Goal: Obtain resource: Obtain resource

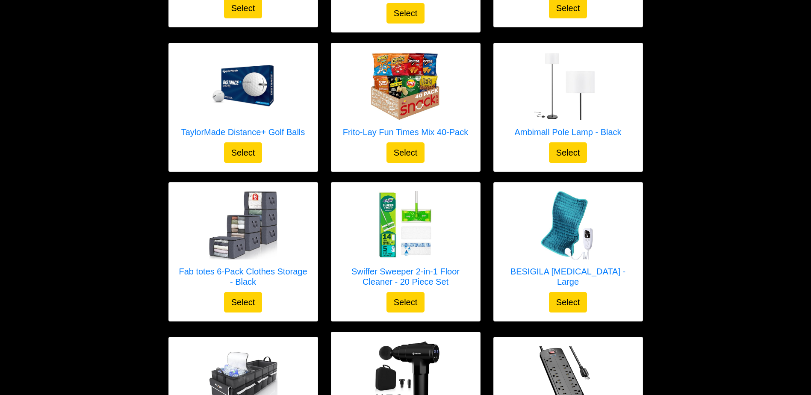
scroll to position [1022, 0]
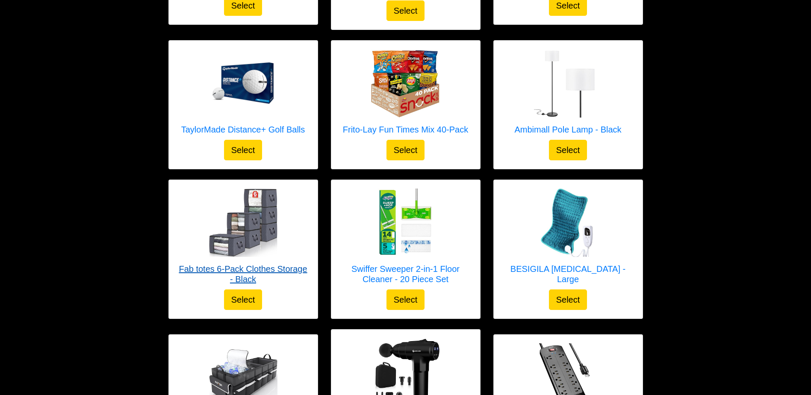
click at [273, 264] on h5 "Fab totes 6-Pack Clothes Storage - Black" at bounding box center [243, 274] width 132 height 21
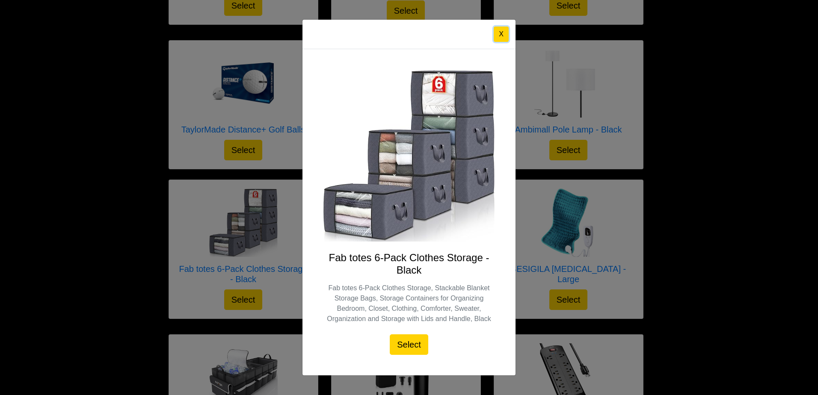
click at [506, 33] on button "X" at bounding box center [501, 34] width 15 height 15
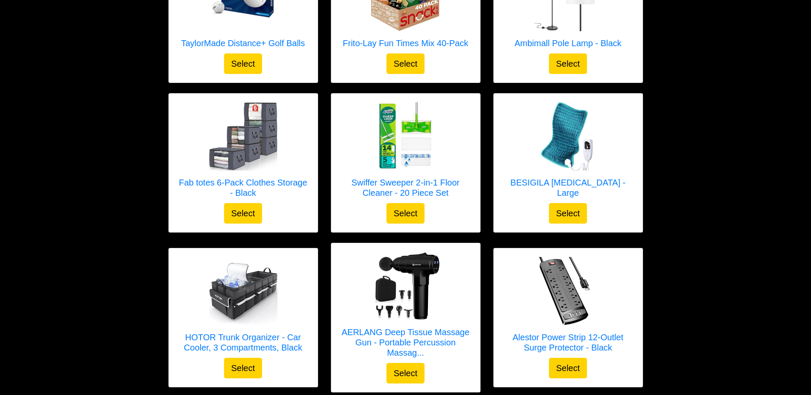
scroll to position [1103, 0]
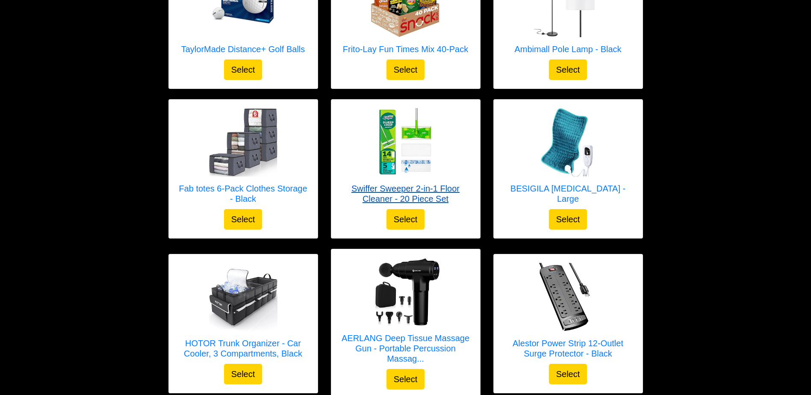
click at [439, 183] on h5 "Swiffer Sweeper 2-in-1 Floor Cleaner - 20 Piece Set" at bounding box center [406, 193] width 132 height 21
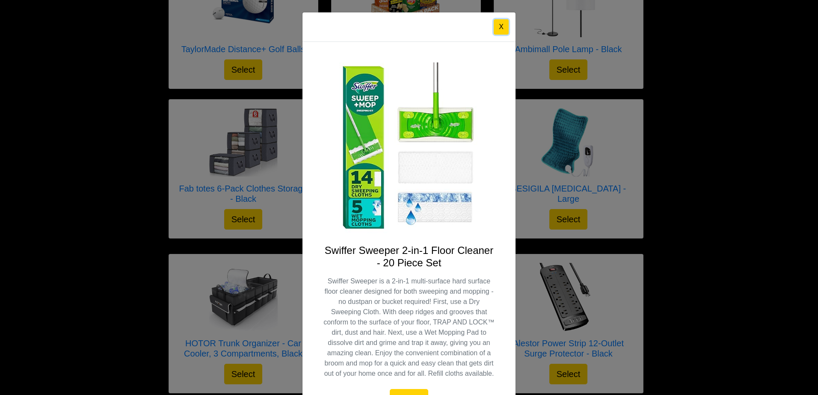
click at [504, 34] on button "X" at bounding box center [501, 26] width 15 height 15
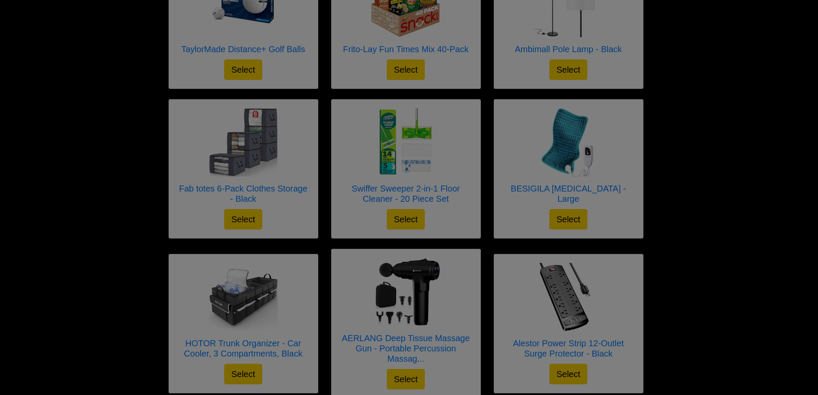
click at [500, 24] on div at bounding box center [409, 197] width 818 height 395
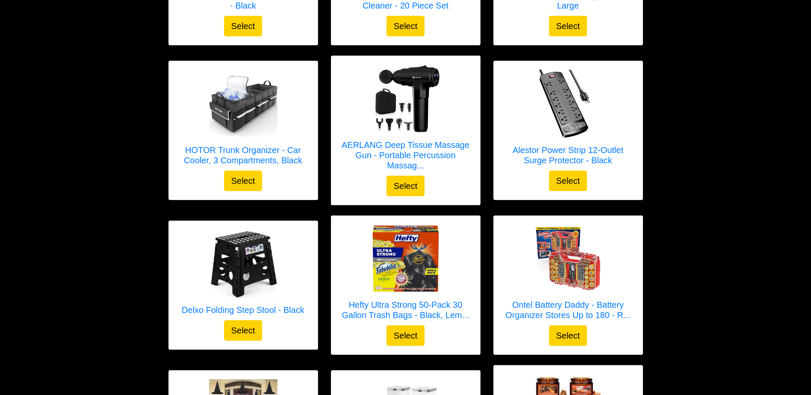
scroll to position [1300, 0]
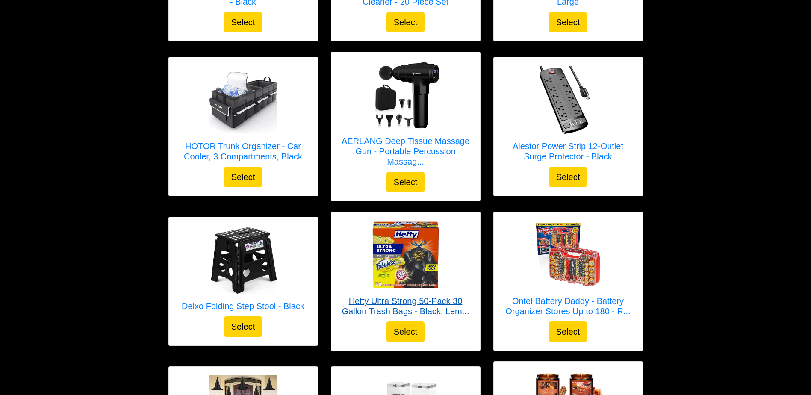
click at [465, 305] on h5 "Hefty Ultra Strong 50-Pack 30 Gallon Trash Bags - Black, Lem..." at bounding box center [406, 306] width 132 height 21
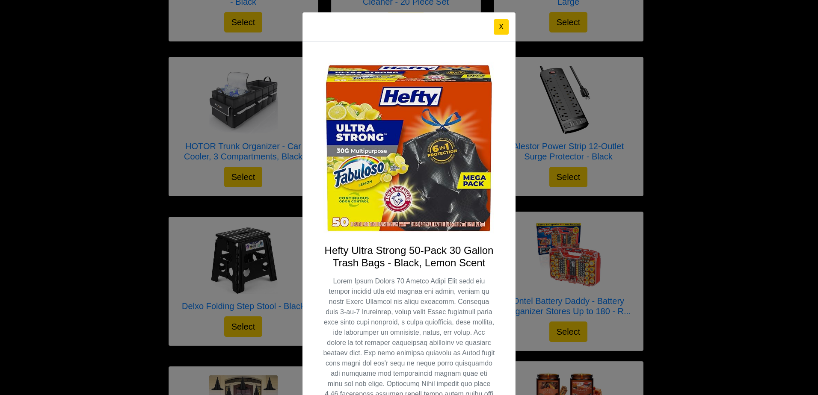
click at [281, 297] on div "X Hefty Ultra Strong 50-Pack 30 Gallon Trash Bags - Black, Lemon Scent Select" at bounding box center [409, 197] width 818 height 395
click at [502, 27] on button "X" at bounding box center [501, 26] width 15 height 15
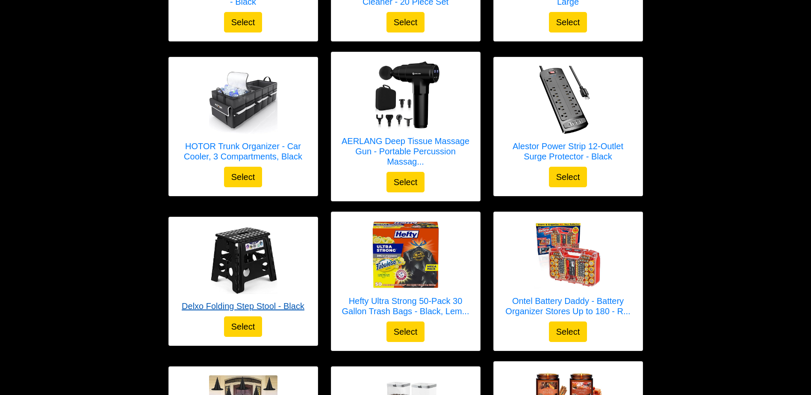
click at [292, 301] on h5 "Delxo Folding Step Stool - Black" at bounding box center [243, 306] width 123 height 10
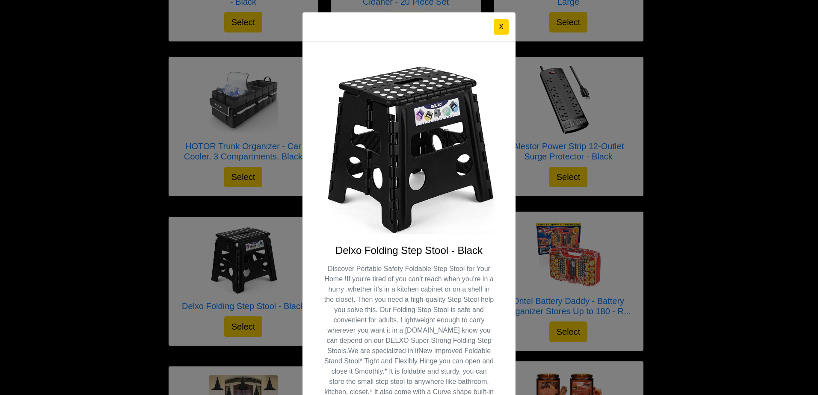
click at [498, 27] on button "X" at bounding box center [501, 26] width 15 height 15
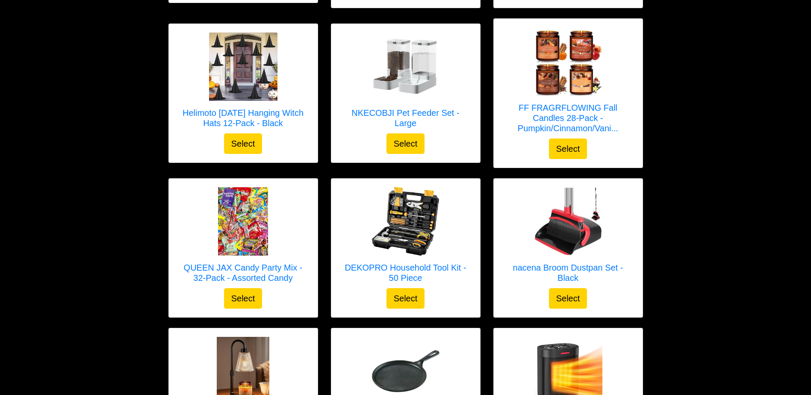
scroll to position [1647, 0]
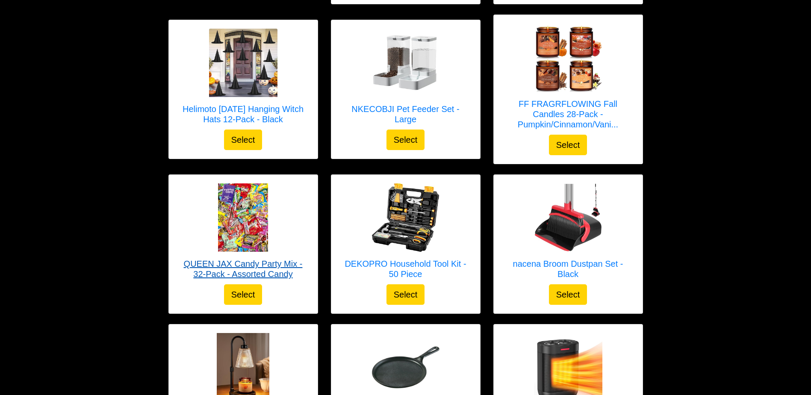
click at [280, 261] on h5 "QUEEN JAX Candy Party Mix - 32-Pack - Assorted Candy" at bounding box center [243, 269] width 132 height 21
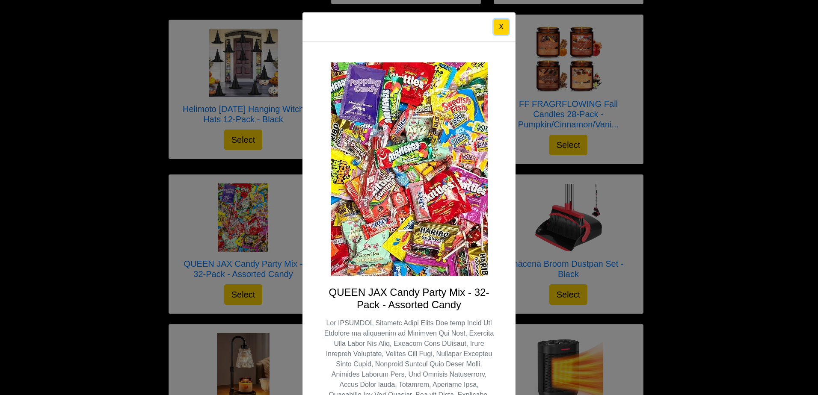
click at [495, 26] on button "X" at bounding box center [501, 26] width 15 height 15
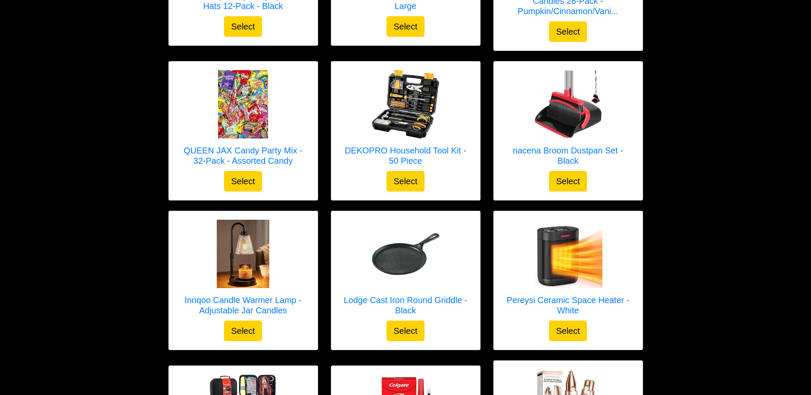
scroll to position [1760, 0]
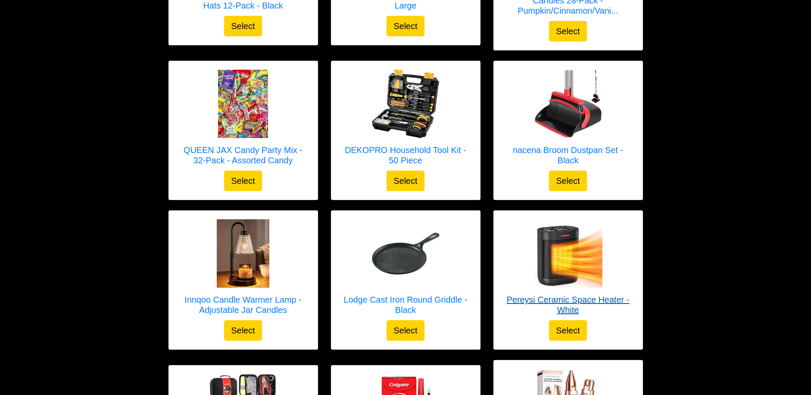
click at [606, 295] on h5 "Pereysi Ceramic Space Heater - White" at bounding box center [569, 305] width 132 height 21
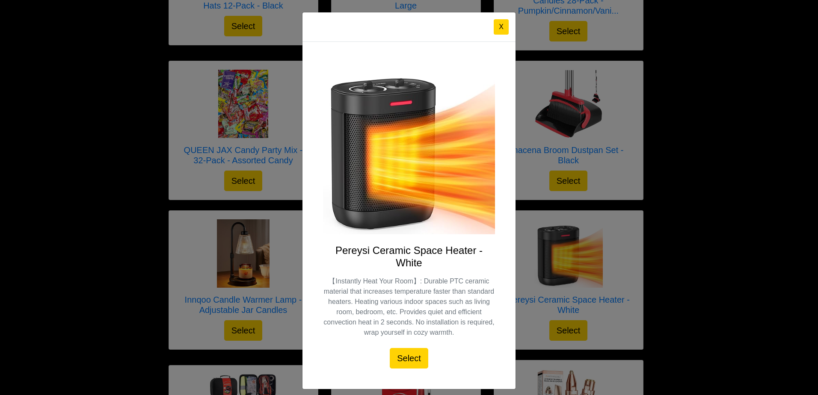
click at [499, 30] on button "X" at bounding box center [501, 26] width 15 height 15
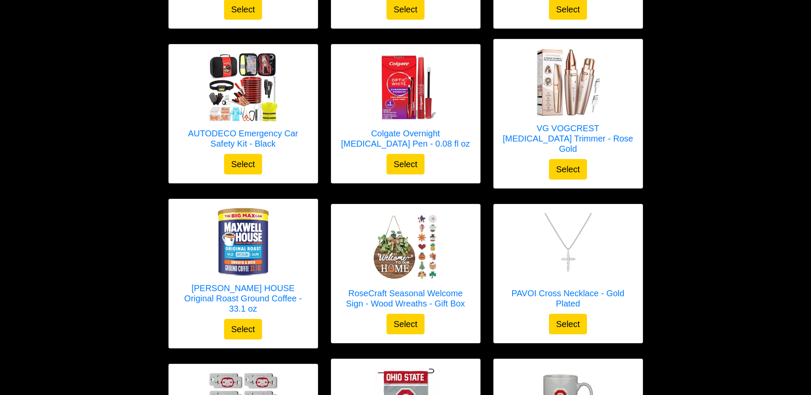
scroll to position [2098, 0]
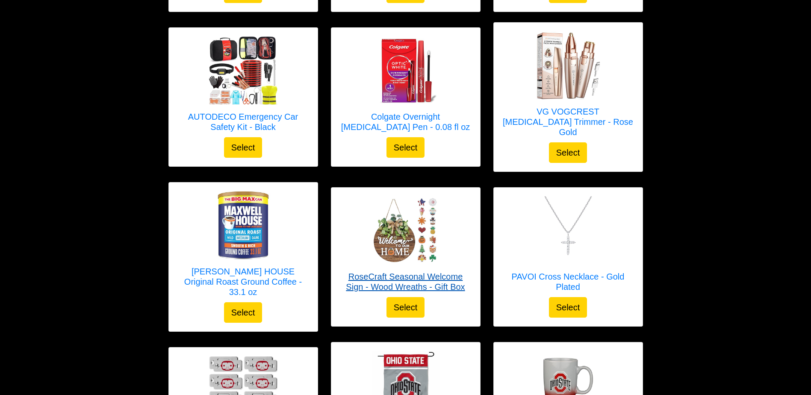
click at [454, 272] on h5 "RoseCraft Seasonal Welcome Sign - Wood Wreaths - Gift Box" at bounding box center [406, 282] width 132 height 21
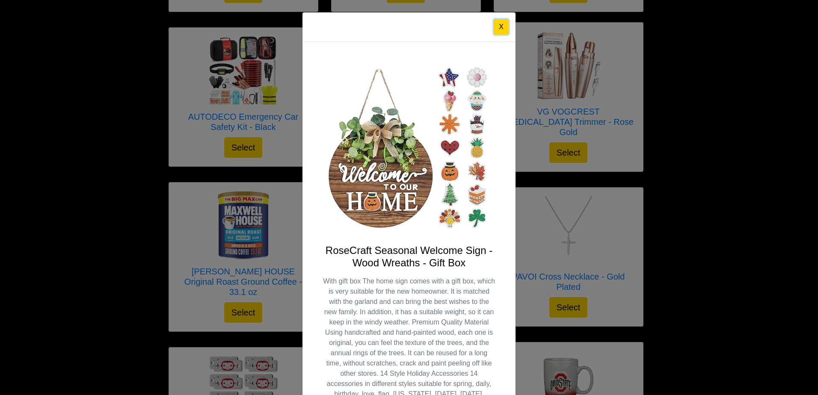
click at [500, 28] on button "X" at bounding box center [501, 26] width 15 height 15
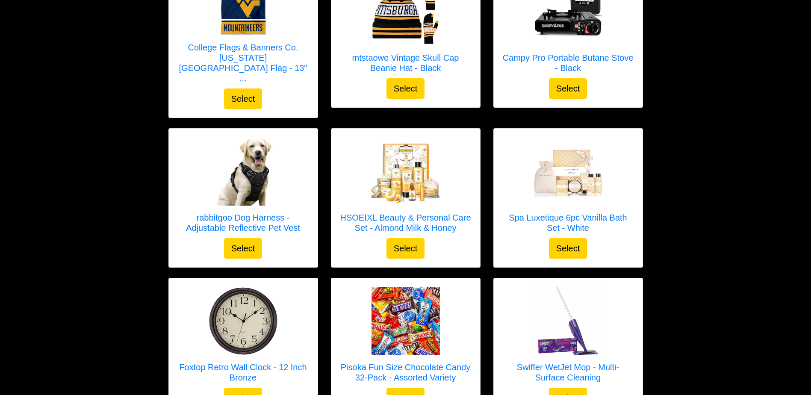
scroll to position [2643, 0]
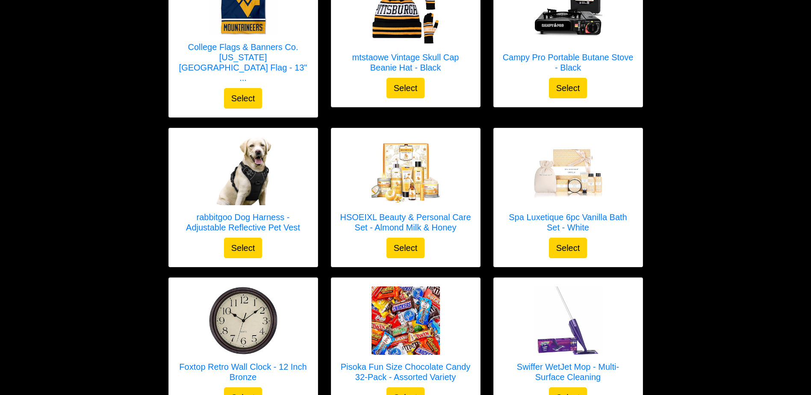
click at [604, 362] on h5 "Swiffer WetJet Mop - Multi-Surface Cleaning" at bounding box center [569, 372] width 132 height 21
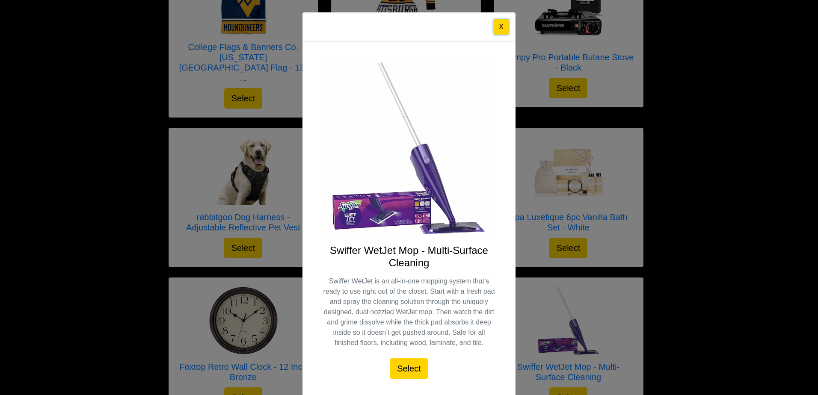
click at [503, 26] on button "X" at bounding box center [501, 26] width 15 height 15
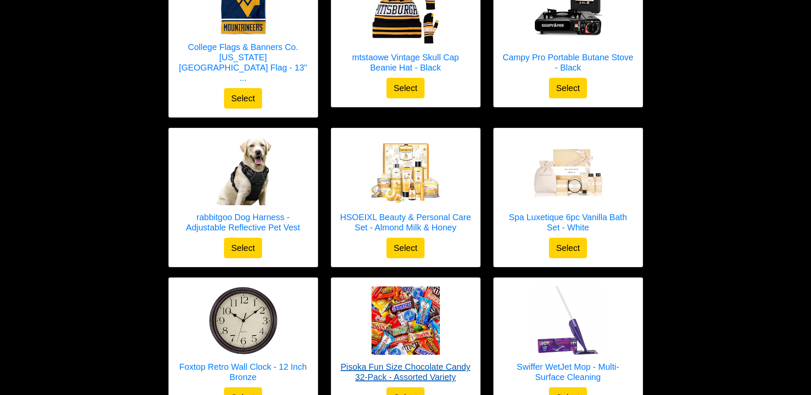
click at [443, 362] on h5 "Pisoka Fun Size Chocolate Candy 32-Pack - Assorted Variety" at bounding box center [406, 372] width 132 height 21
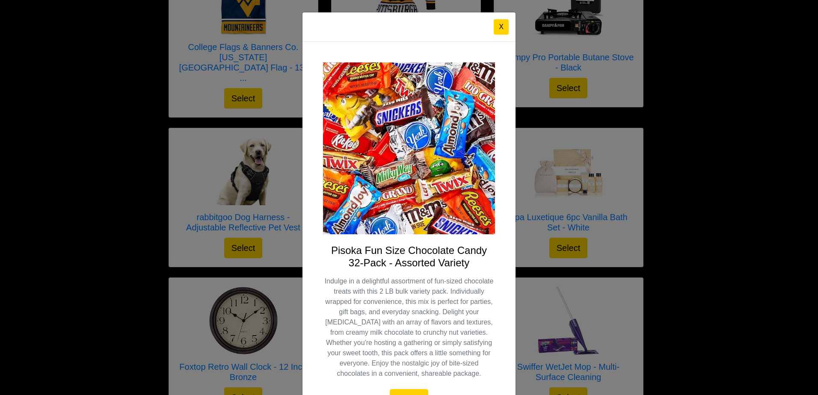
click at [497, 23] on button "X" at bounding box center [501, 26] width 15 height 15
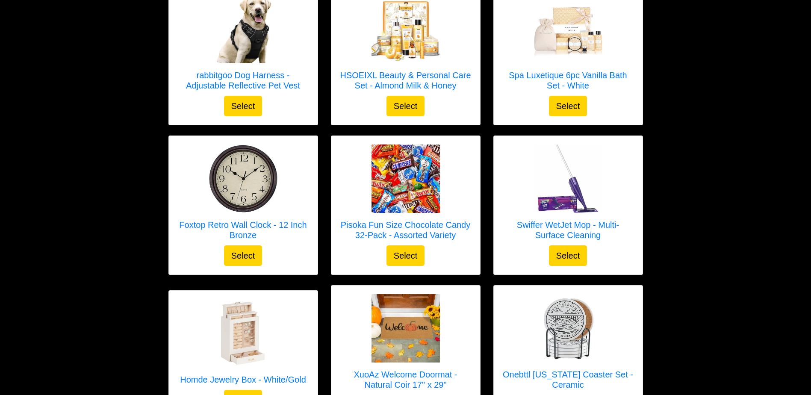
scroll to position [2800, 0]
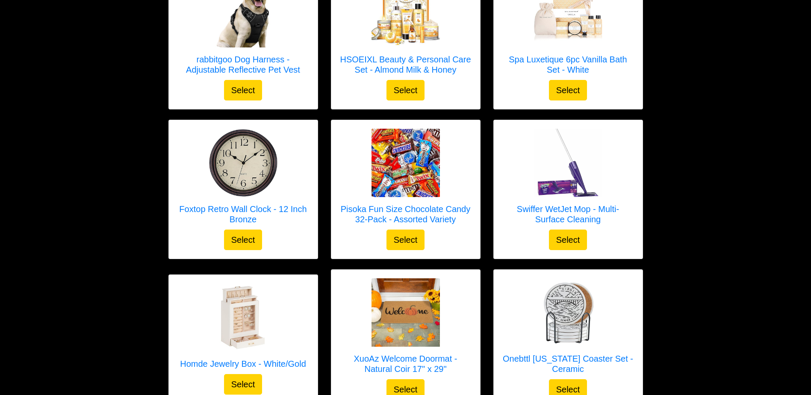
click at [440, 354] on h5 "XuoAz Welcome Doormat - Natural Coir 17" x 29"" at bounding box center [406, 364] width 132 height 21
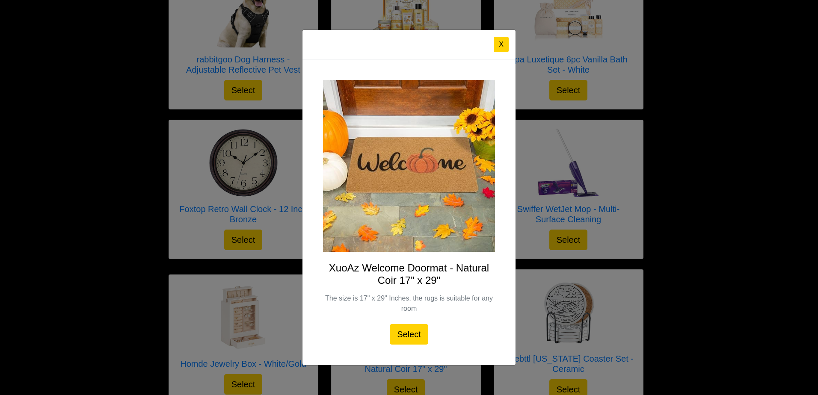
click at [495, 42] on button "X" at bounding box center [501, 44] width 15 height 15
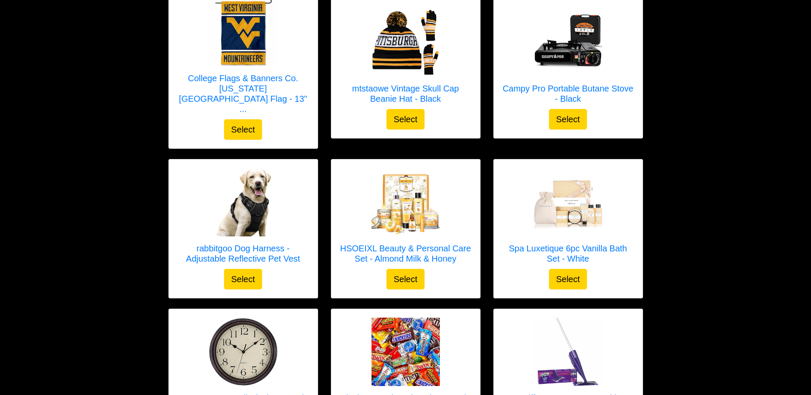
scroll to position [2608, 0]
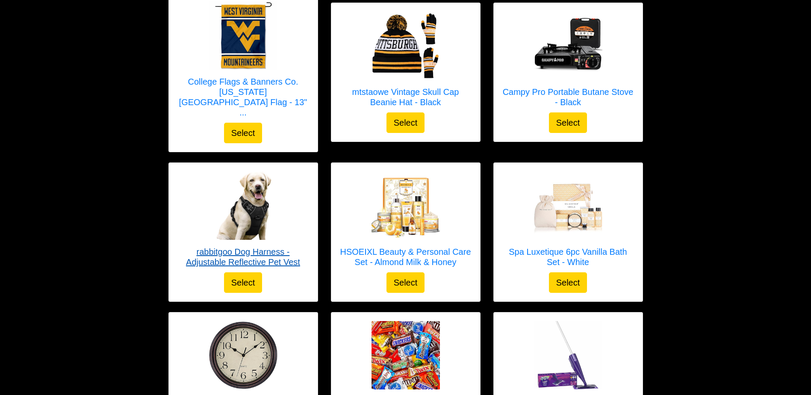
click at [263, 181] on img at bounding box center [243, 206] width 68 height 68
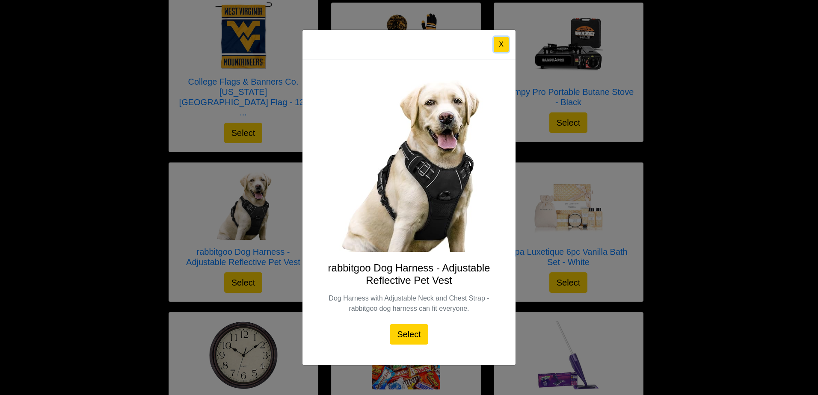
click at [503, 42] on button "X" at bounding box center [501, 44] width 15 height 15
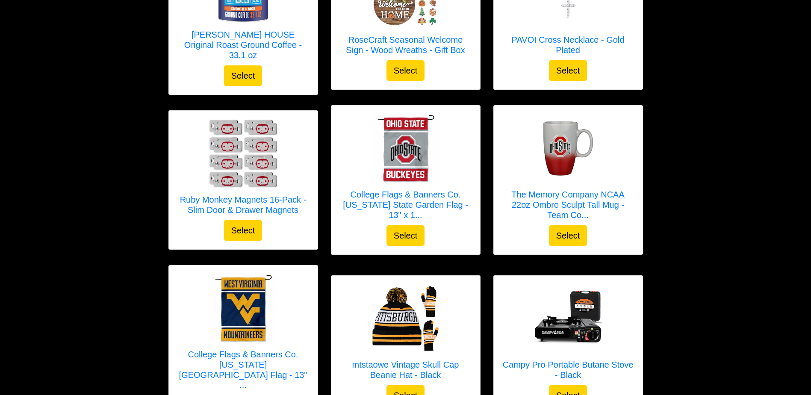
scroll to position [2348, 0]
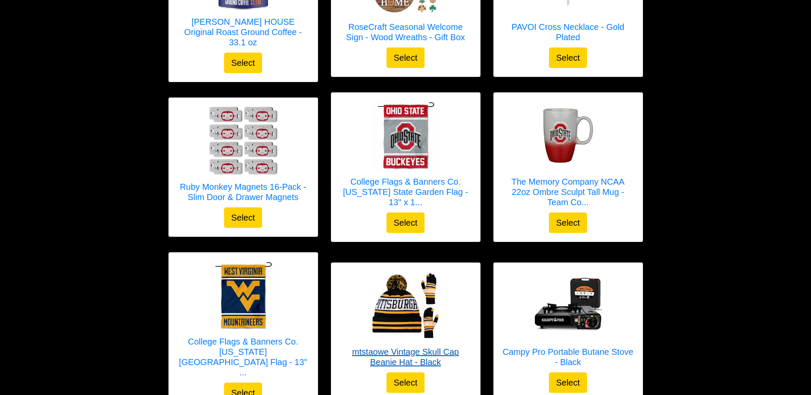
click at [417, 284] on img at bounding box center [406, 306] width 68 height 68
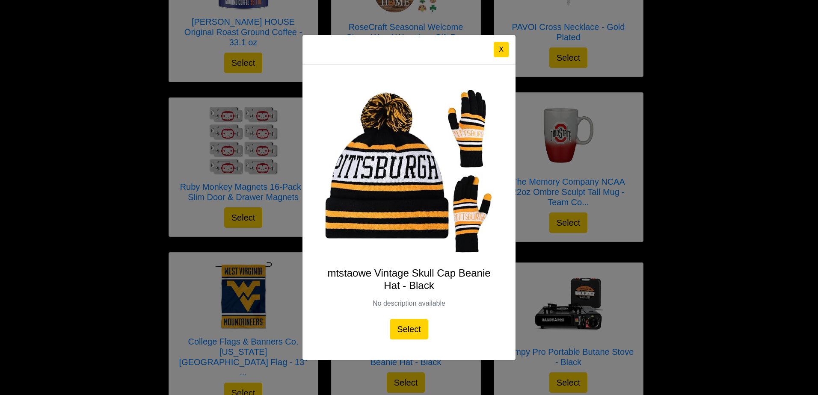
click at [505, 65] on div "mtstaowe Vintage Skull Cap Beanie Hat - Black No description available Select" at bounding box center [408, 213] width 213 height 296
click at [488, 56] on div "X" at bounding box center [408, 50] width 213 height 30
click at [499, 56] on button "X" at bounding box center [501, 49] width 15 height 15
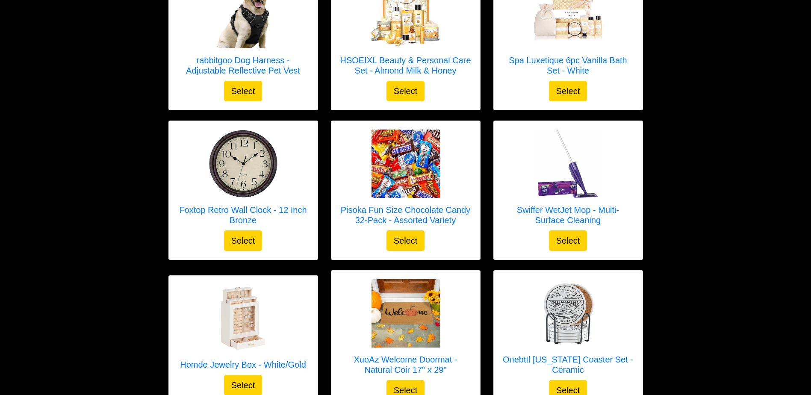
scroll to position [2800, 0]
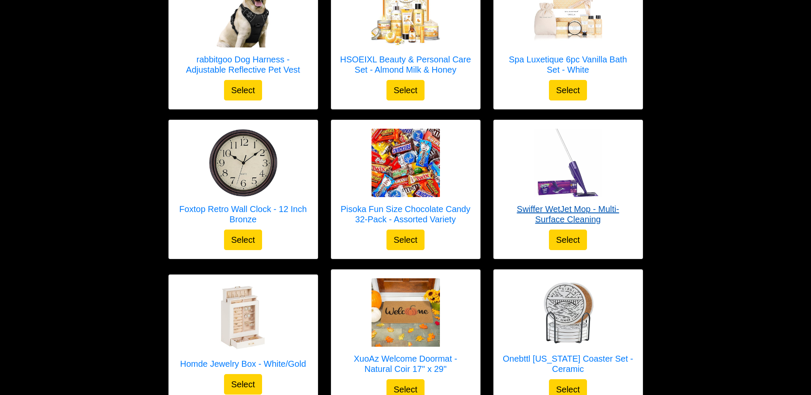
click at [594, 204] on h5 "Swiffer WetJet Mop - Multi-Surface Cleaning" at bounding box center [569, 214] width 132 height 21
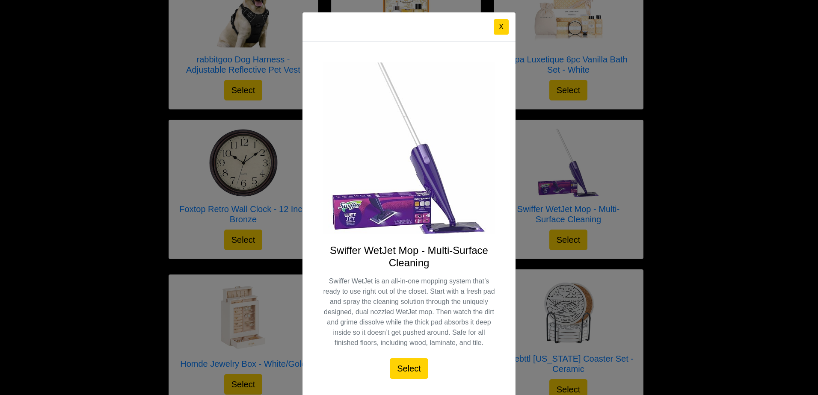
click at [500, 24] on button "X" at bounding box center [501, 26] width 15 height 15
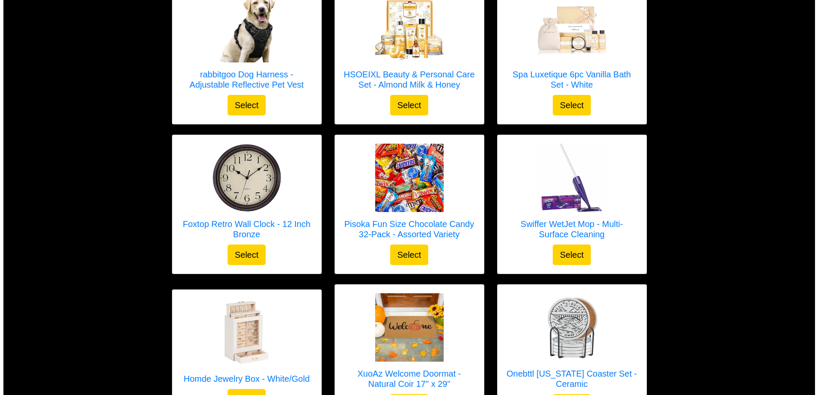
scroll to position [2797, 0]
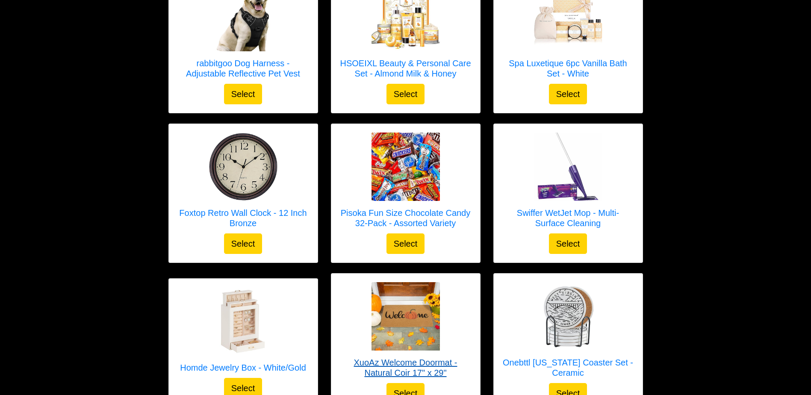
click at [438, 358] on h5 "XuoAz Welcome Doormat - Natural Coir 17" x 29"" at bounding box center [406, 368] width 132 height 21
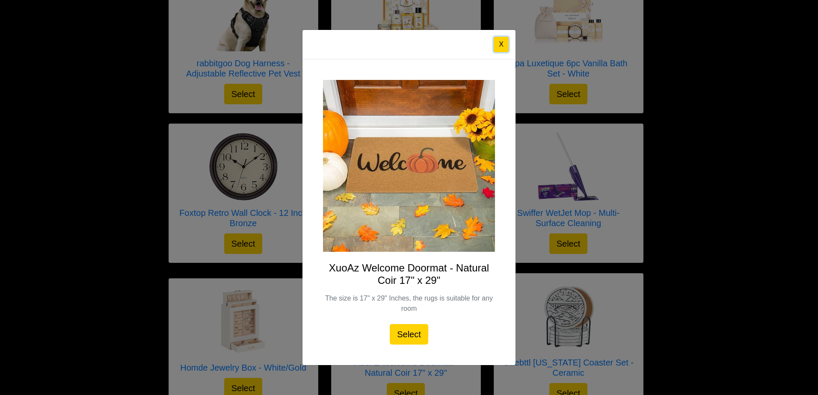
click at [498, 46] on button "X" at bounding box center [501, 44] width 15 height 15
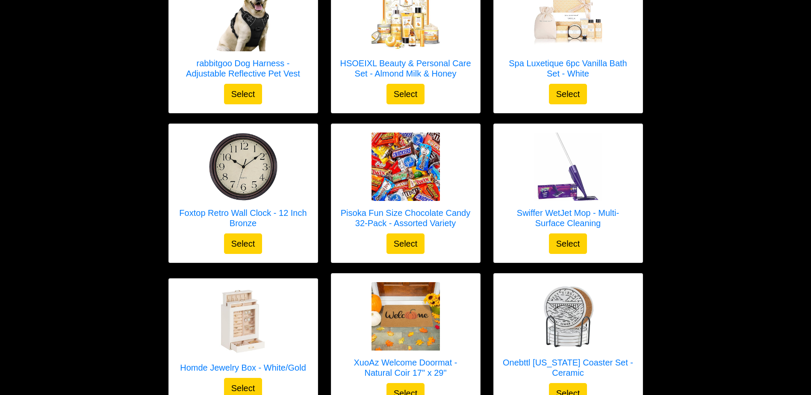
click at [581, 208] on h5 "Swiffer WetJet Mop - Multi-Surface Cleaning" at bounding box center [569, 218] width 132 height 21
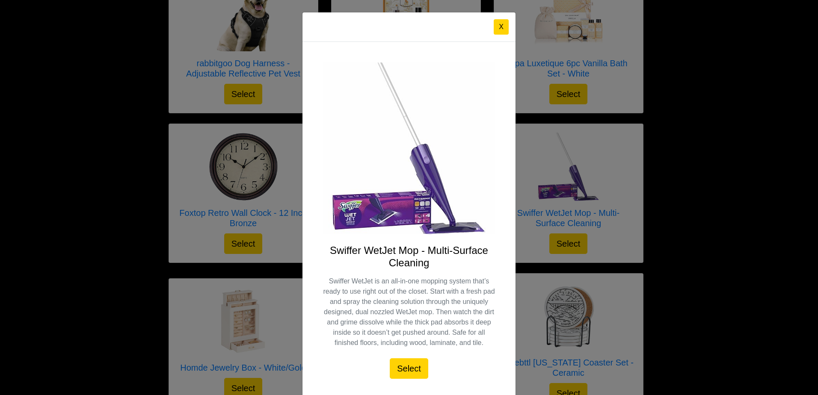
click at [494, 28] on button "X" at bounding box center [501, 26] width 15 height 15
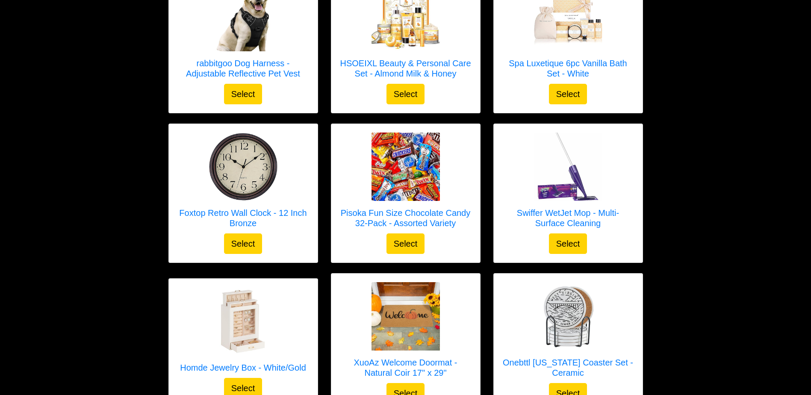
click at [567, 234] on button "Select" at bounding box center [568, 244] width 38 height 21
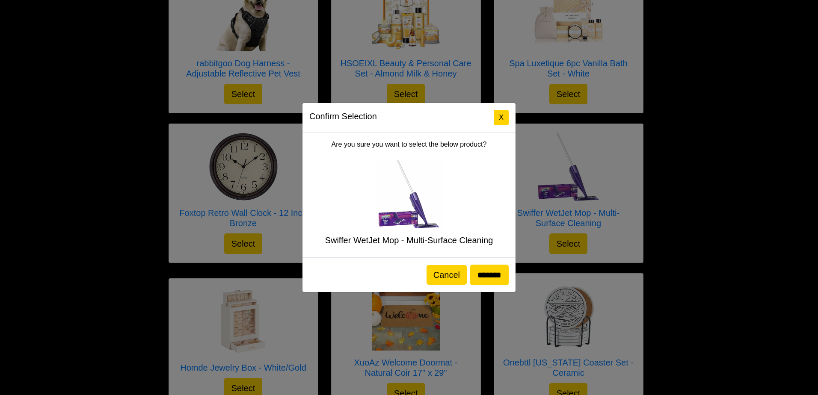
click at [484, 279] on input "*******" at bounding box center [489, 275] width 38 height 21
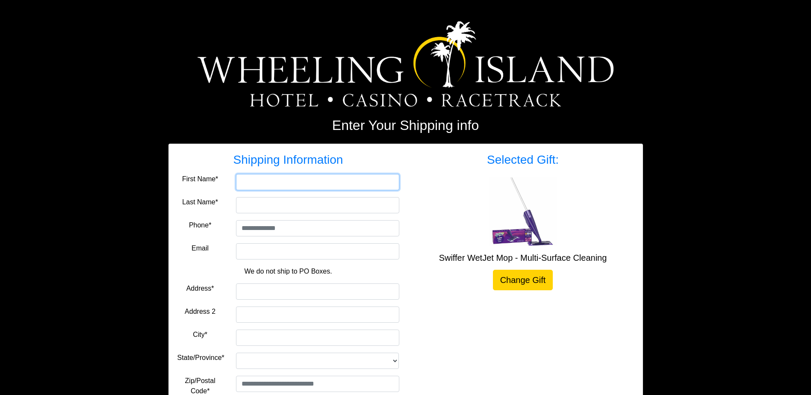
click at [260, 185] on input "First Name*" at bounding box center [317, 182] width 163 height 16
type input "***"
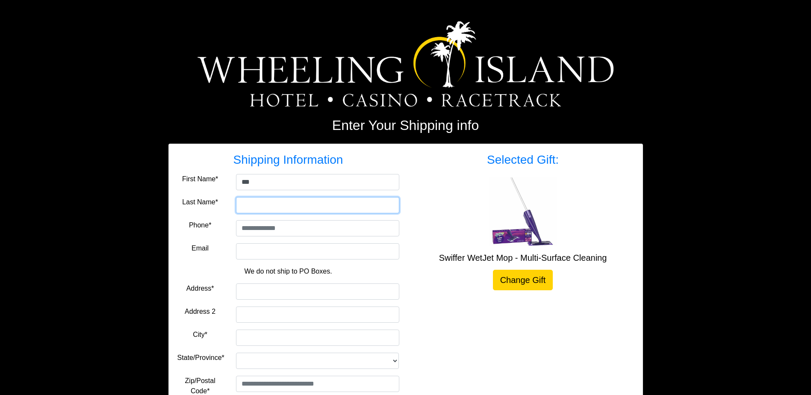
type input "******"
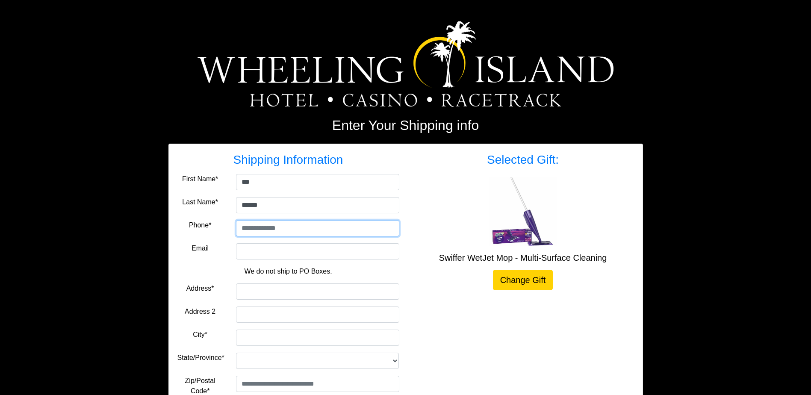
type input "**********"
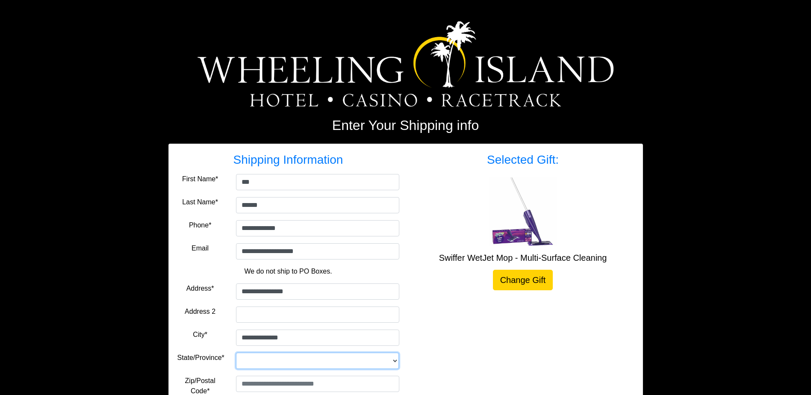
select select "**"
type input "*****"
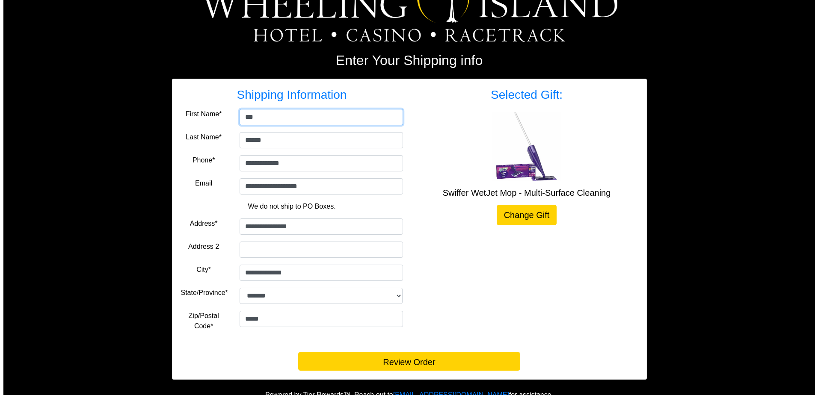
scroll to position [77, 0]
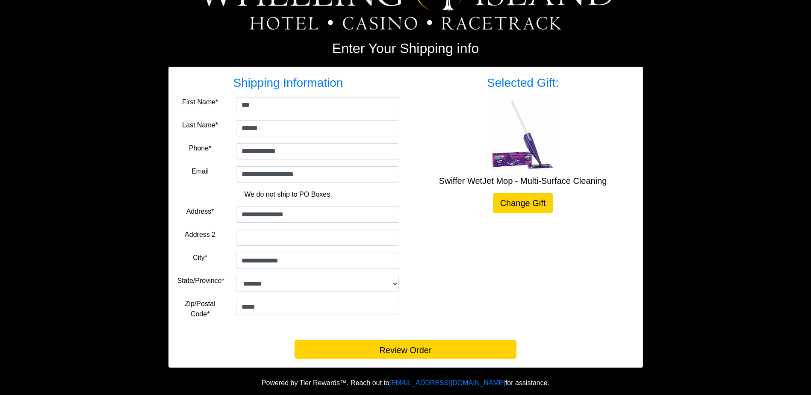
click at [463, 350] on button "Review Order" at bounding box center [406, 349] width 222 height 19
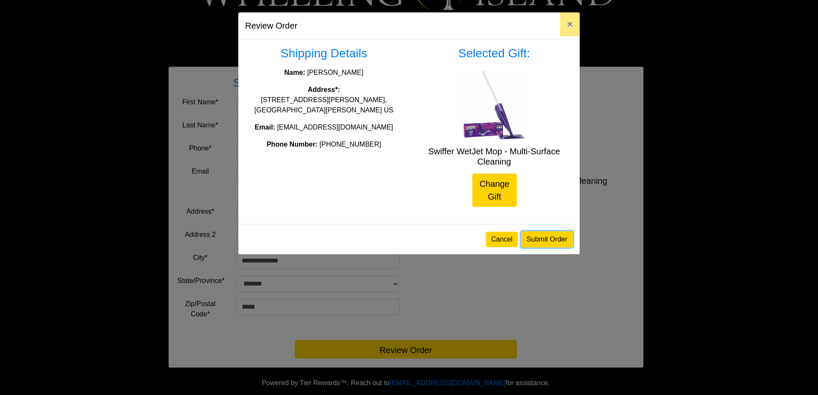
click at [547, 240] on button "Submit Order" at bounding box center [547, 239] width 52 height 16
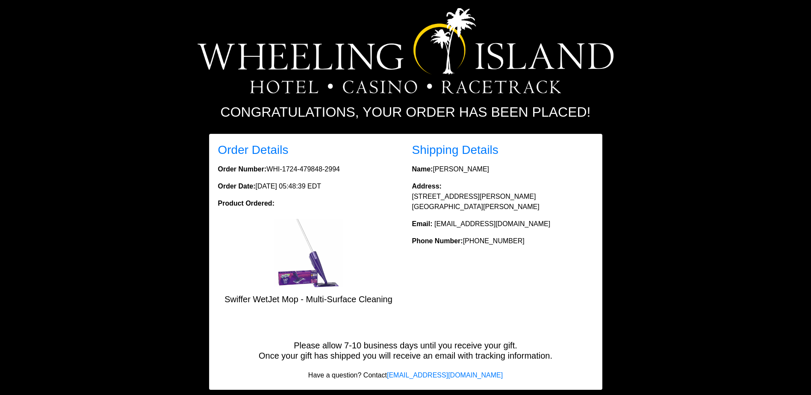
scroll to position [35, 0]
